Goal: Information Seeking & Learning: Learn about a topic

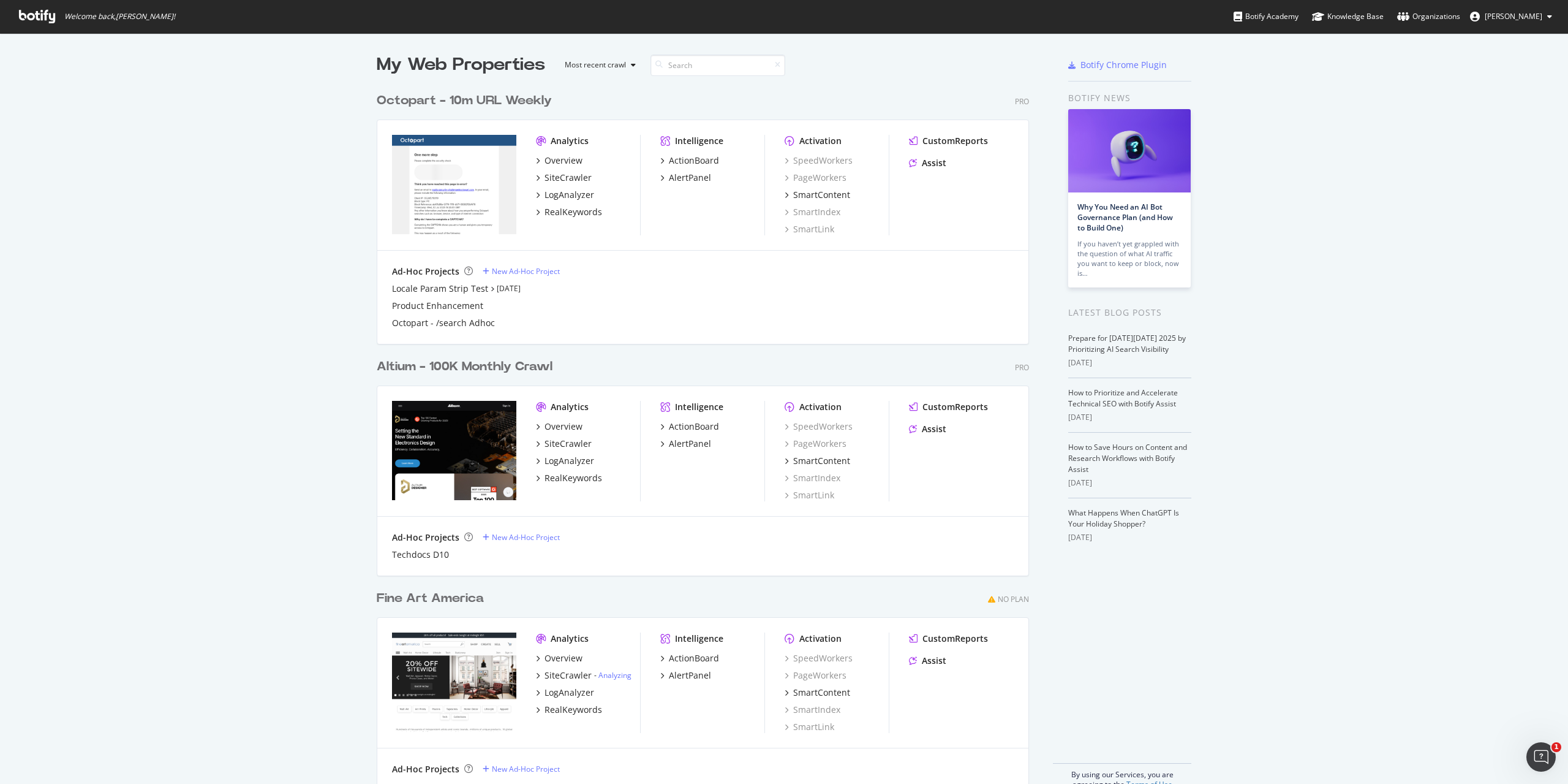
click at [480, 370] on div "Altium - 100K Monthly Crawl" at bounding box center [465, 367] width 176 height 18
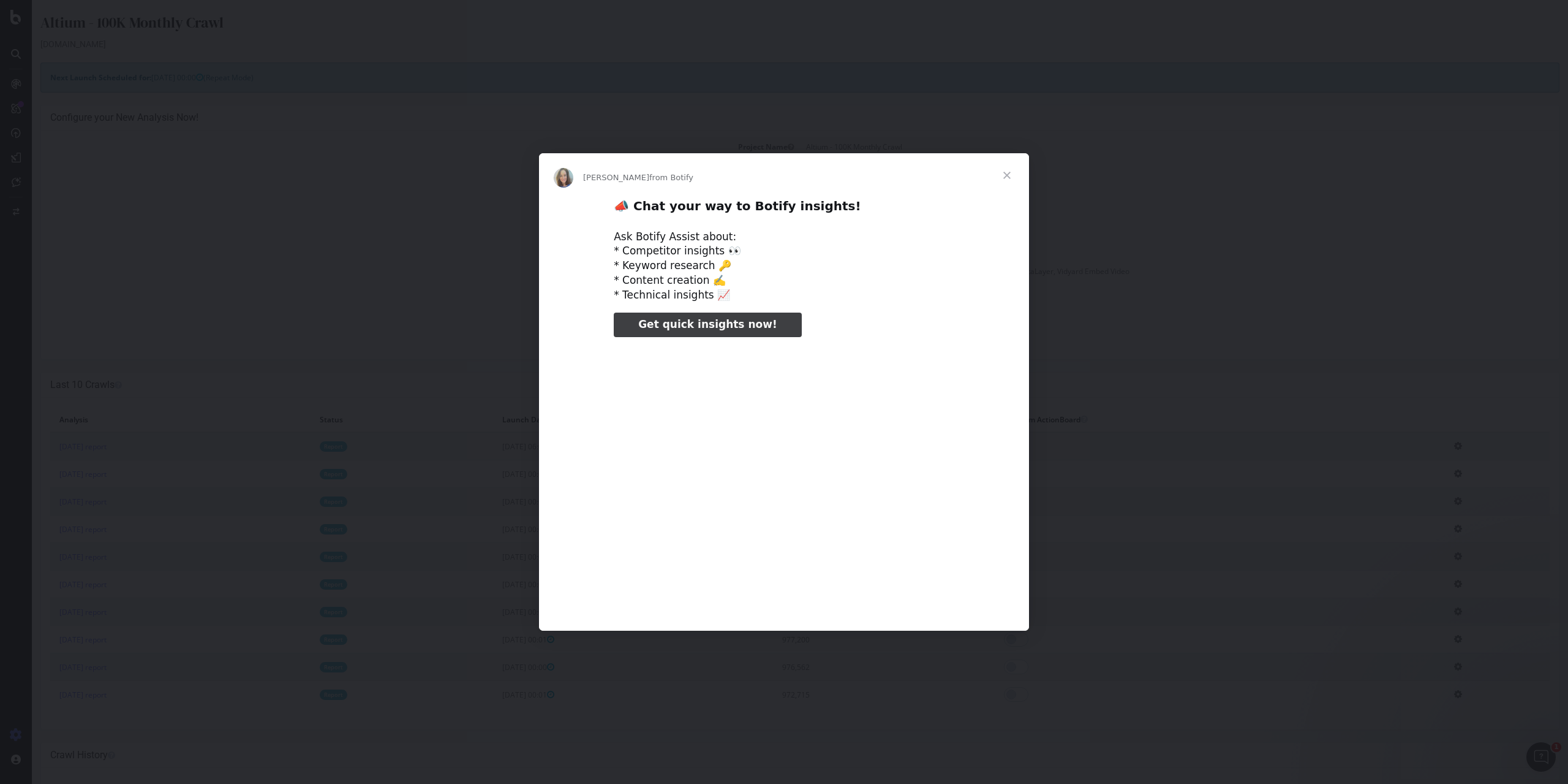
type input "79725"
click at [1005, 179] on span "Close" at bounding box center [1007, 174] width 44 height 44
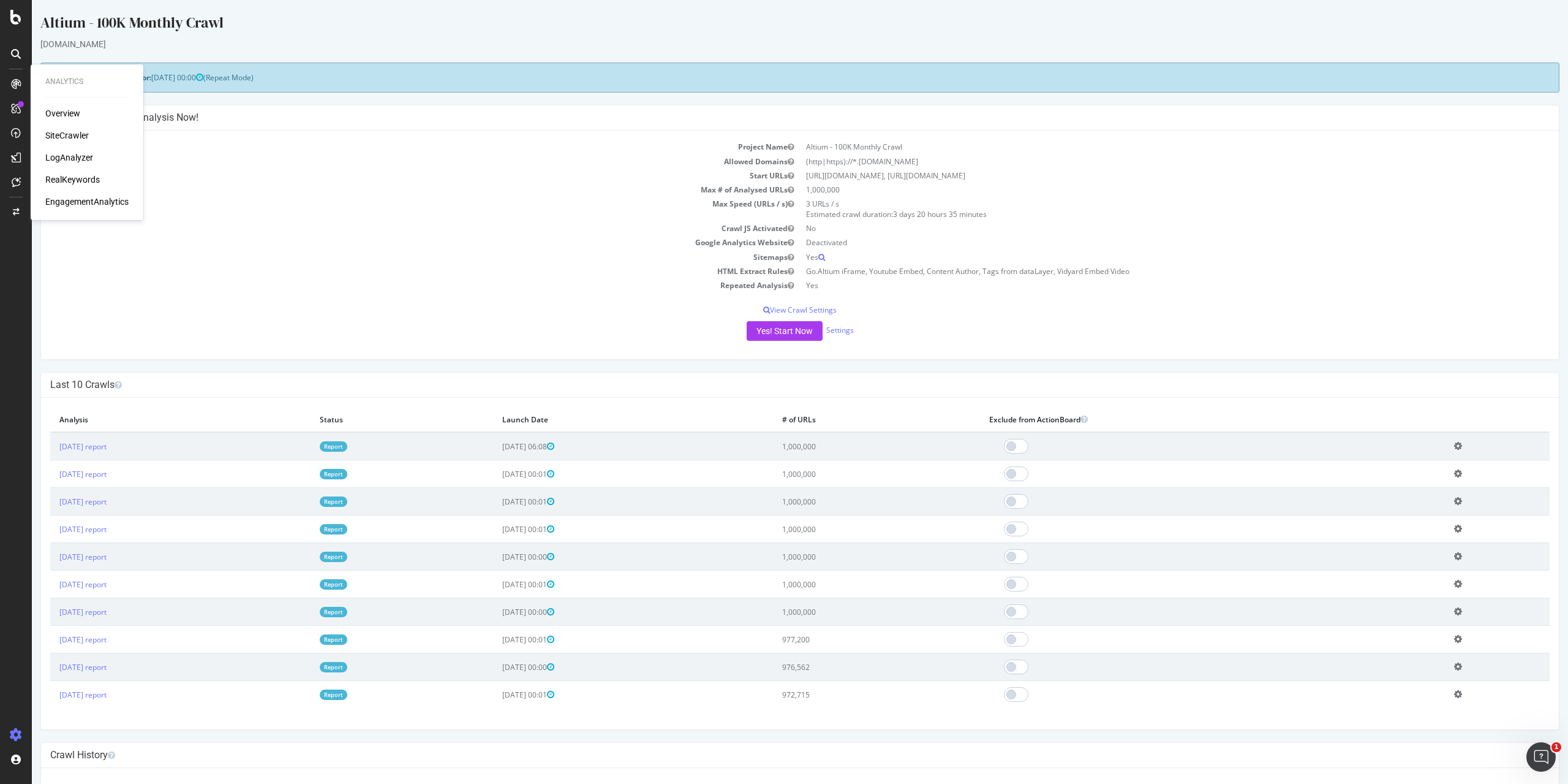
click at [82, 183] on div "RealKeywords" at bounding box center [72, 179] width 55 height 13
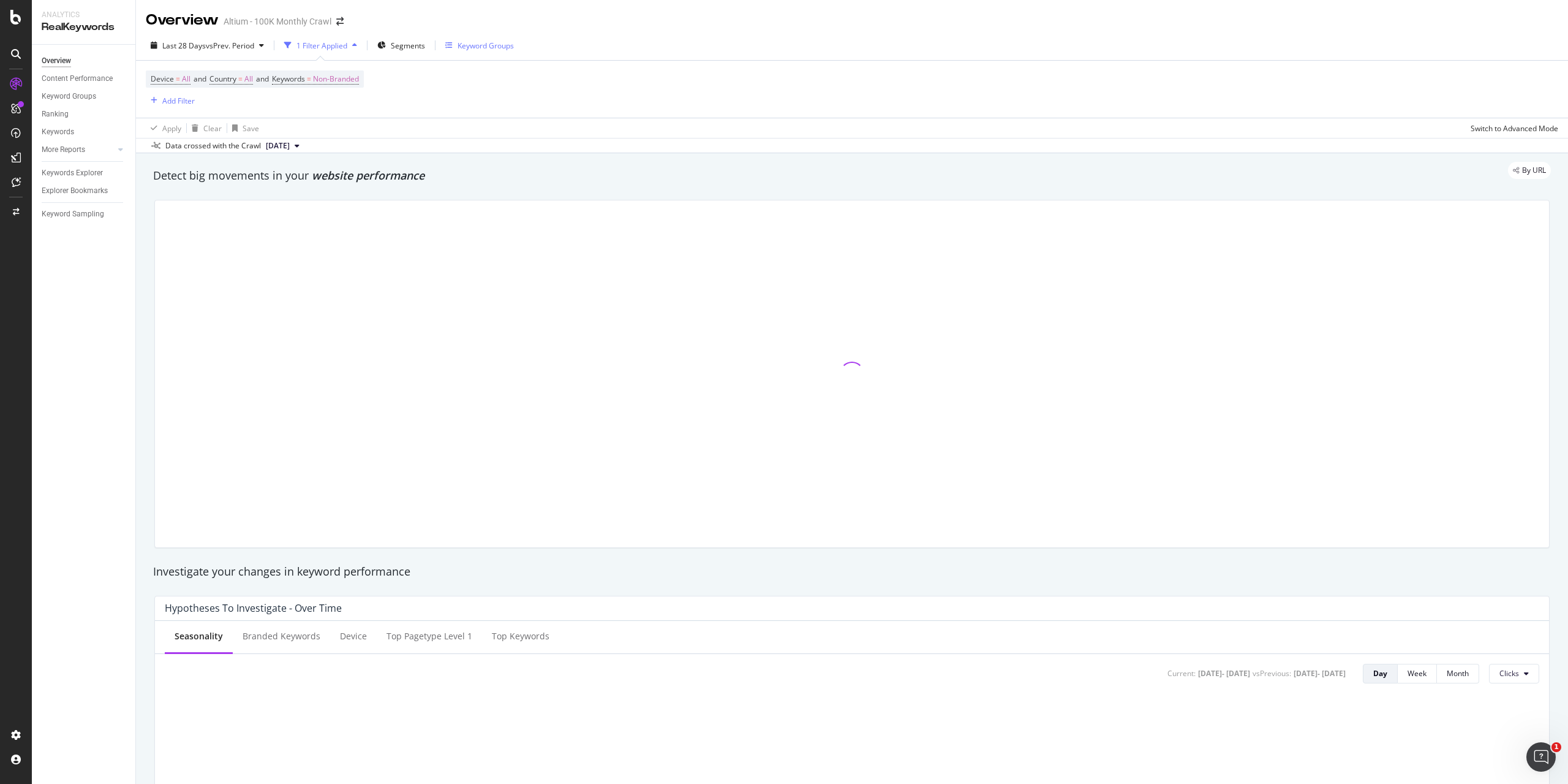
click at [492, 48] on div "Keyword Groups" at bounding box center [486, 45] width 57 height 11
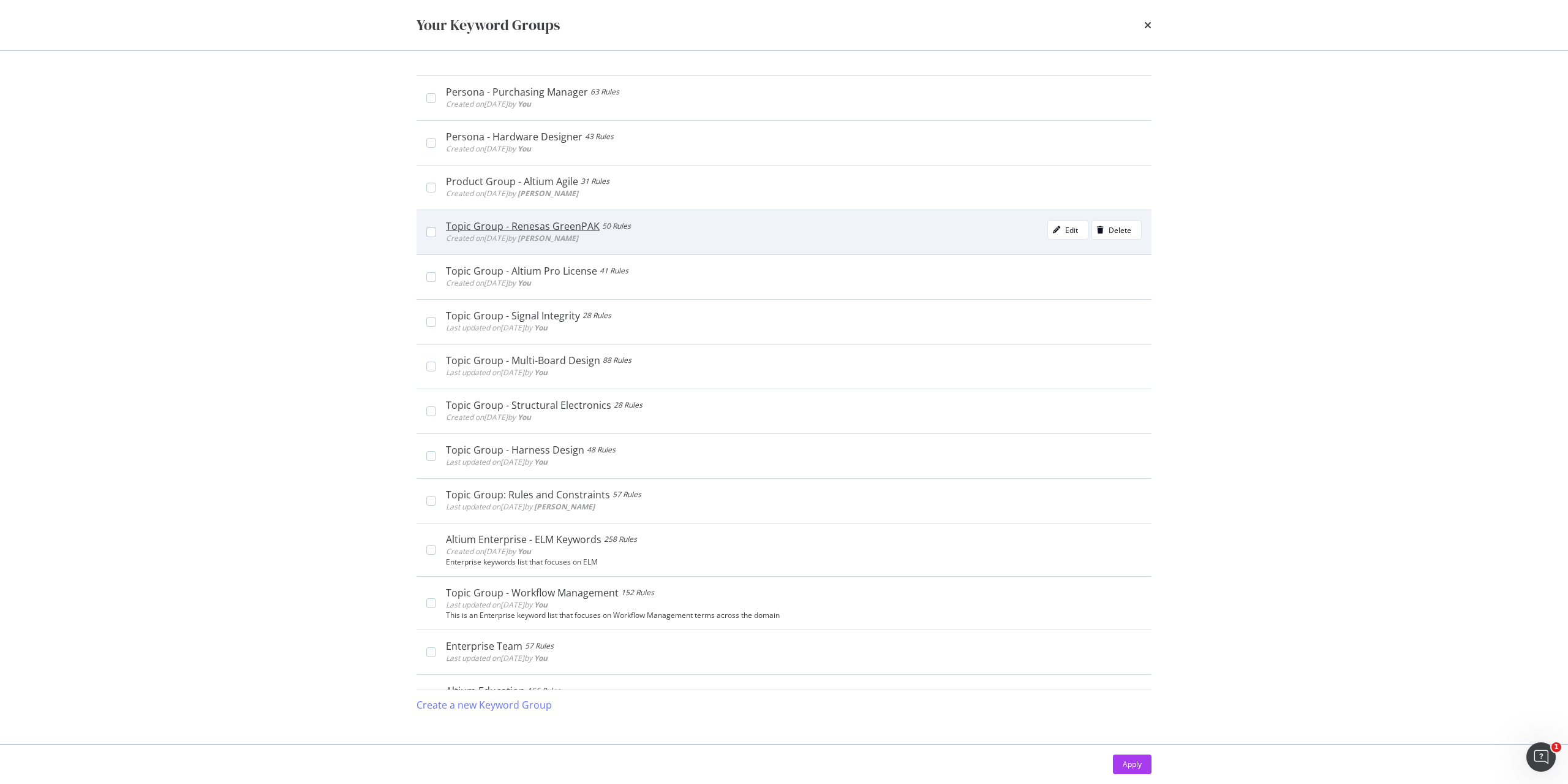
scroll to position [62, 0]
